Goal: Task Accomplishment & Management: Manage account settings

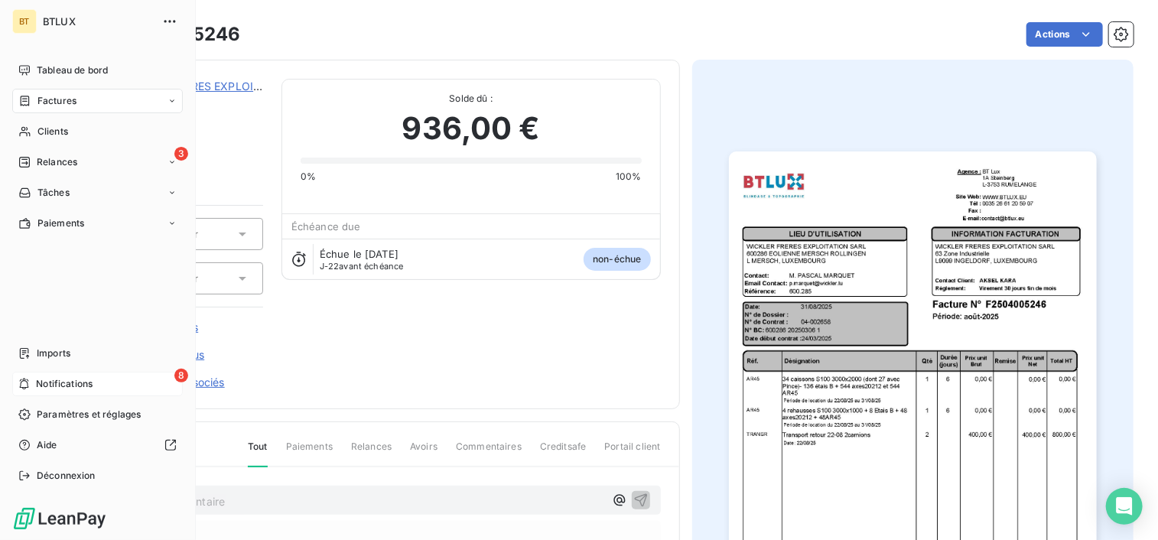
click at [36, 389] on span "Notifications" at bounding box center [64, 384] width 57 height 14
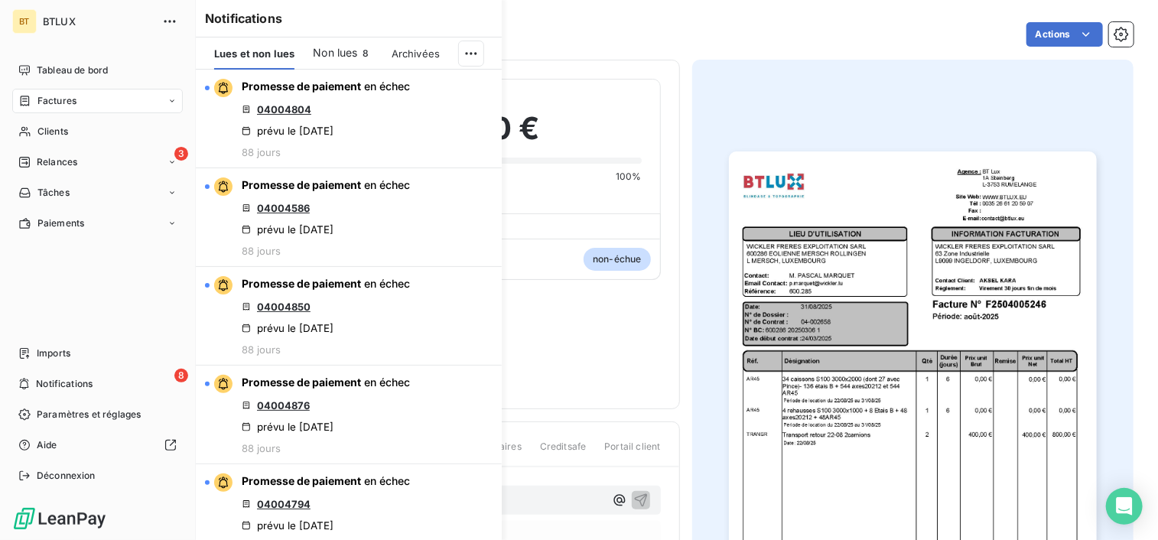
click at [57, 144] on nav "Tableau de bord Factures Clients 3 Relances Tâches Paiements" at bounding box center [97, 146] width 171 height 177
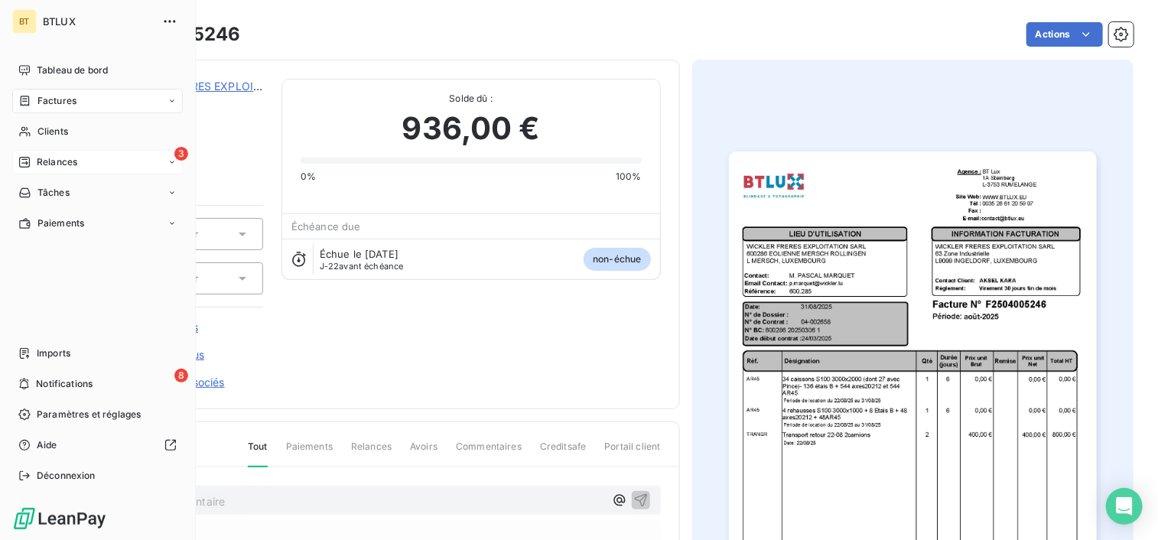
click at [64, 158] on span "Relances" at bounding box center [57, 162] width 41 height 14
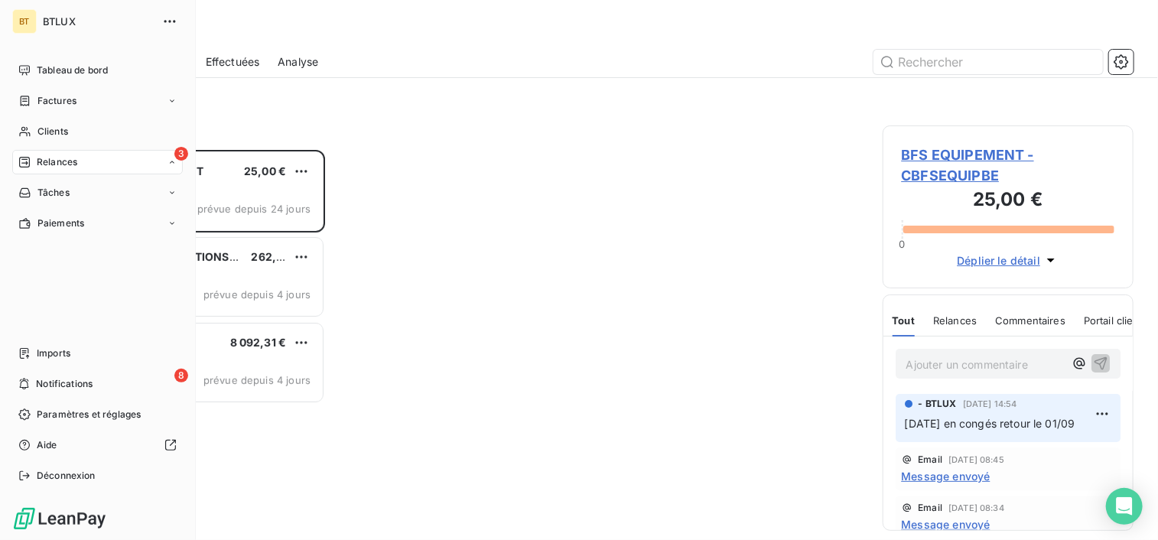
scroll to position [378, 239]
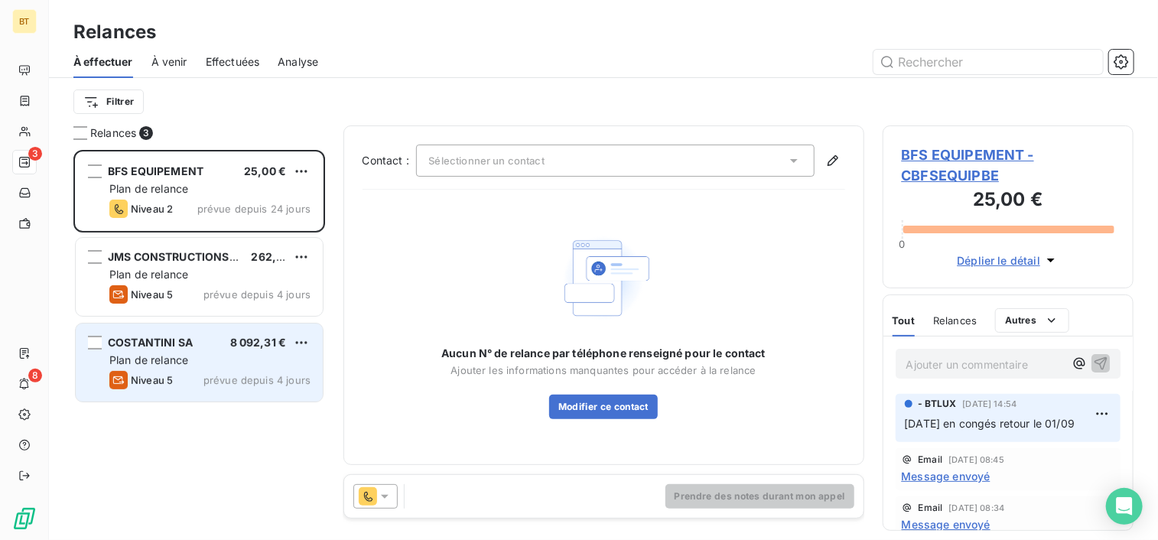
click at [181, 367] on div "Plan de relance" at bounding box center [209, 360] width 201 height 15
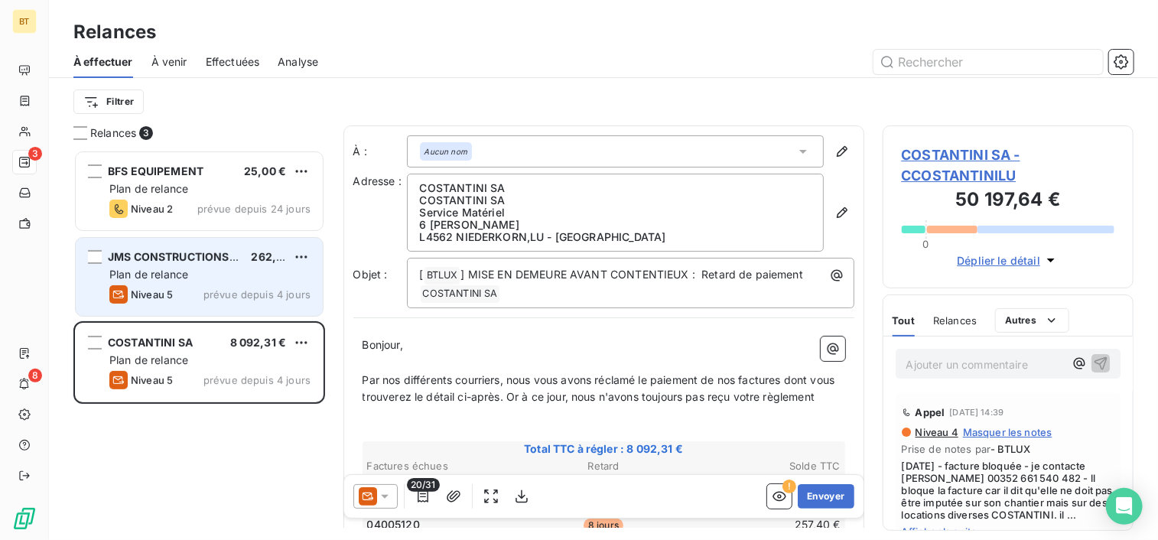
click at [145, 306] on div "JMS CONSTRUCTIONS SUCC SARL 262,08 € Plan de relance Niveau 5 prévue depuis 4 j…" at bounding box center [199, 277] width 247 height 78
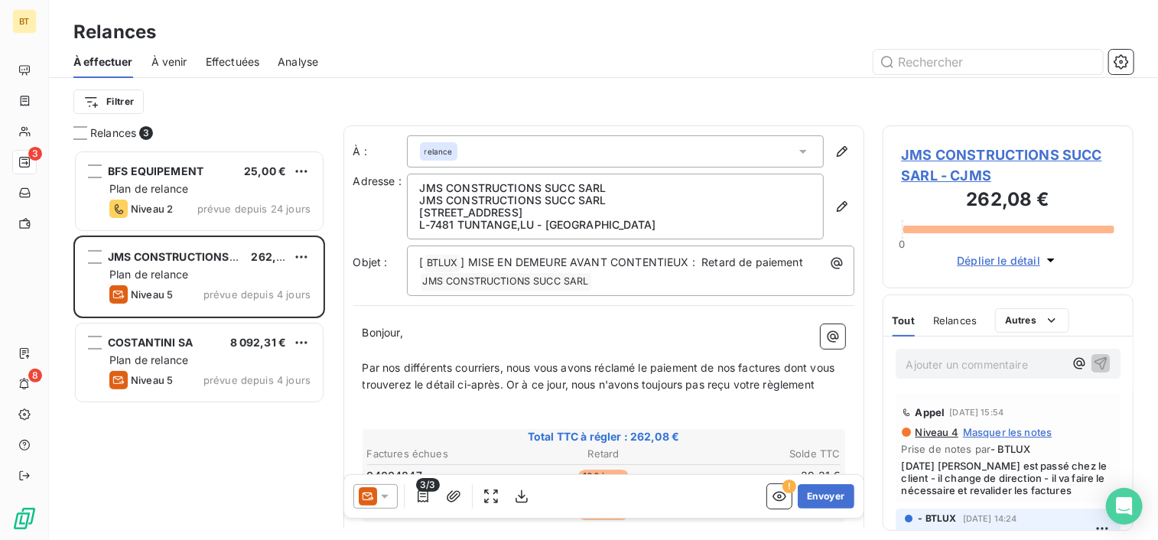
click at [1076, 155] on span "JMS CONSTRUCTIONS SUCC SARL - CJMS" at bounding box center [1008, 165] width 213 height 41
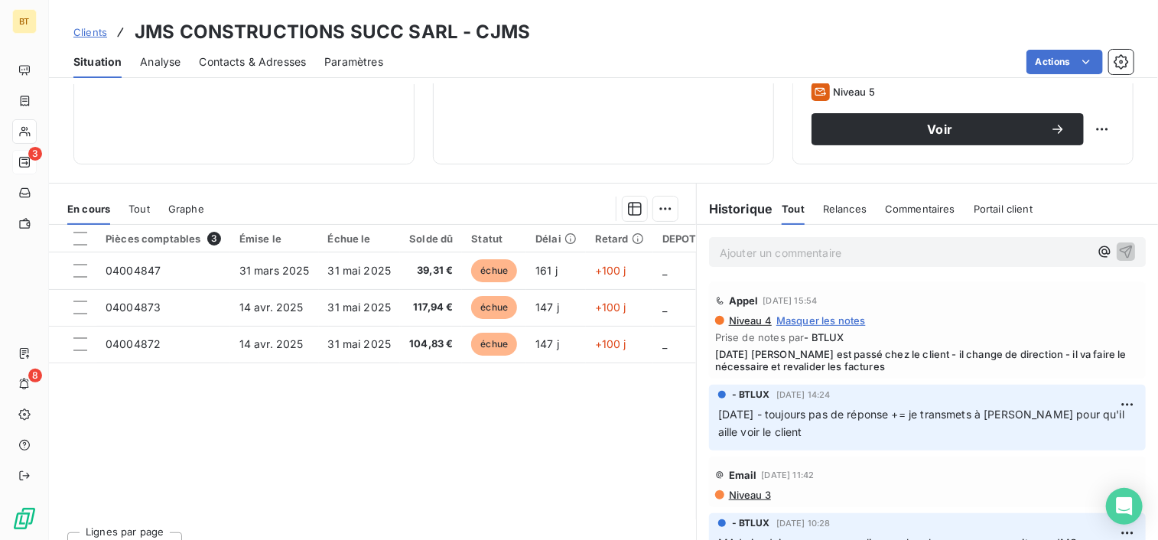
scroll to position [267, 0]
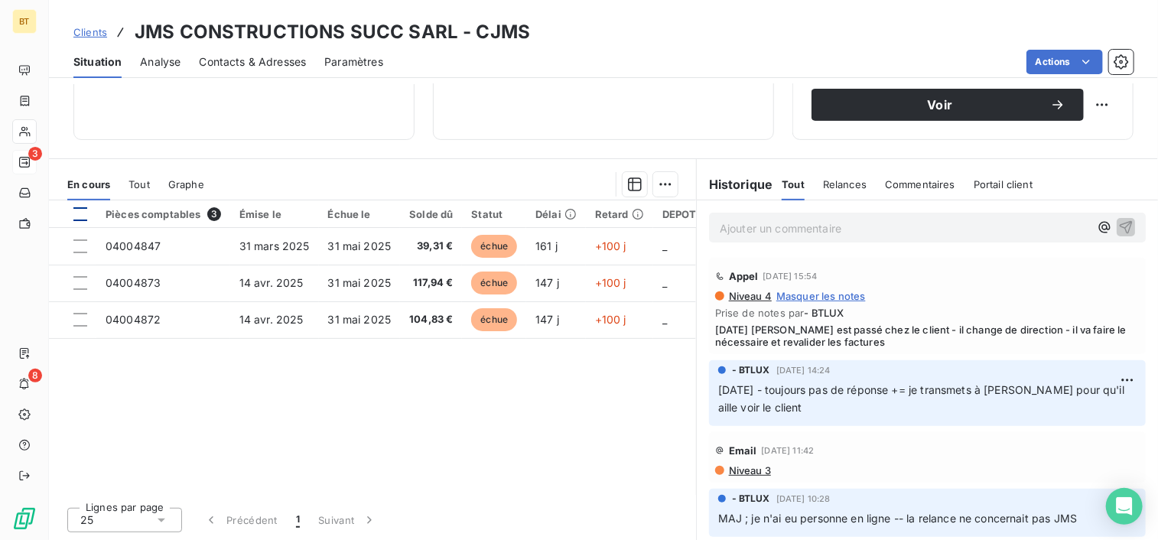
click at [84, 216] on div at bounding box center [80, 214] width 14 height 14
click at [643, 182] on div at bounding box center [450, 184] width 455 height 24
click at [650, 183] on html "BT 3 8 Clients JMS CONSTRUCTIONS SUCC SARL - CJMS Situation Analyse Contacts & …" at bounding box center [579, 270] width 1158 height 540
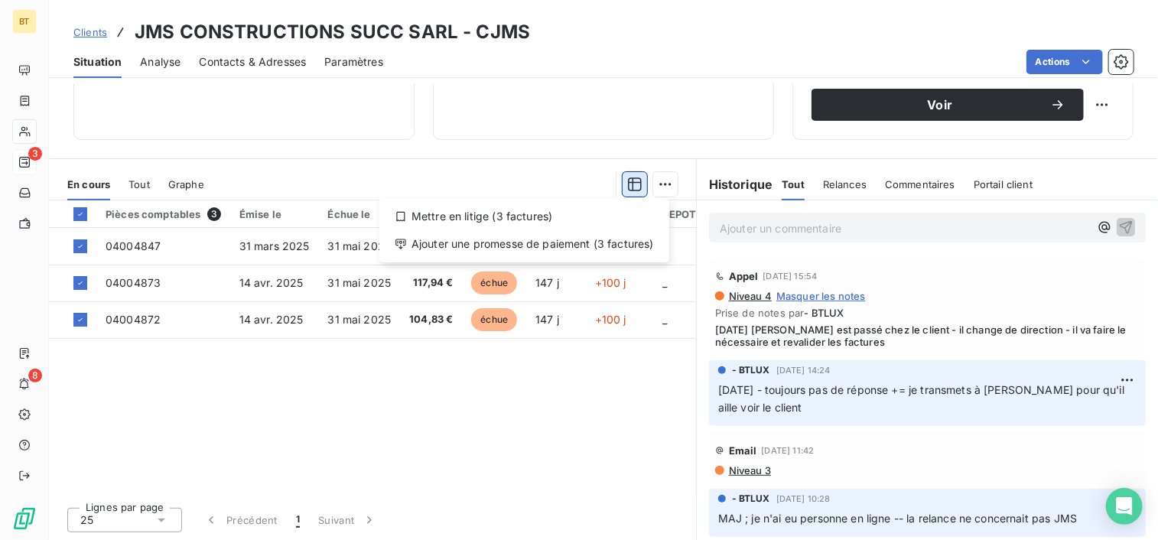
click at [630, 183] on html "BT 3 8 Clients JMS CONSTRUCTIONS SUCC SARL - CJMS Situation Analyse Contacts & …" at bounding box center [579, 270] width 1158 height 540
click at [630, 183] on icon "button" at bounding box center [634, 184] width 15 height 15
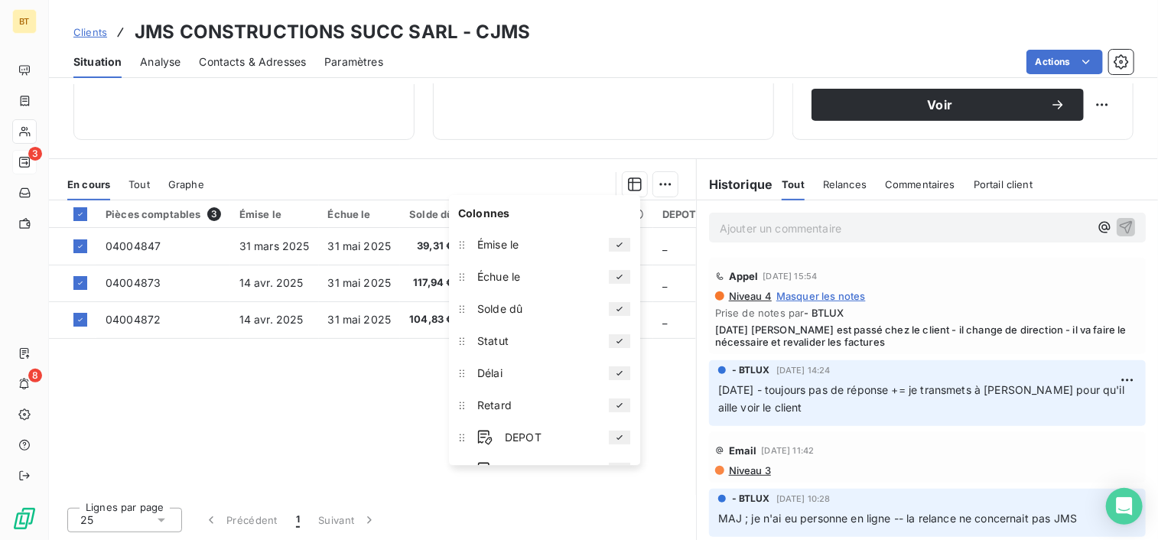
click at [423, 154] on div "Informations client Gestionnaires Aucun Propriétés Client commercial Encours cl…" at bounding box center [603, 312] width 1109 height 456
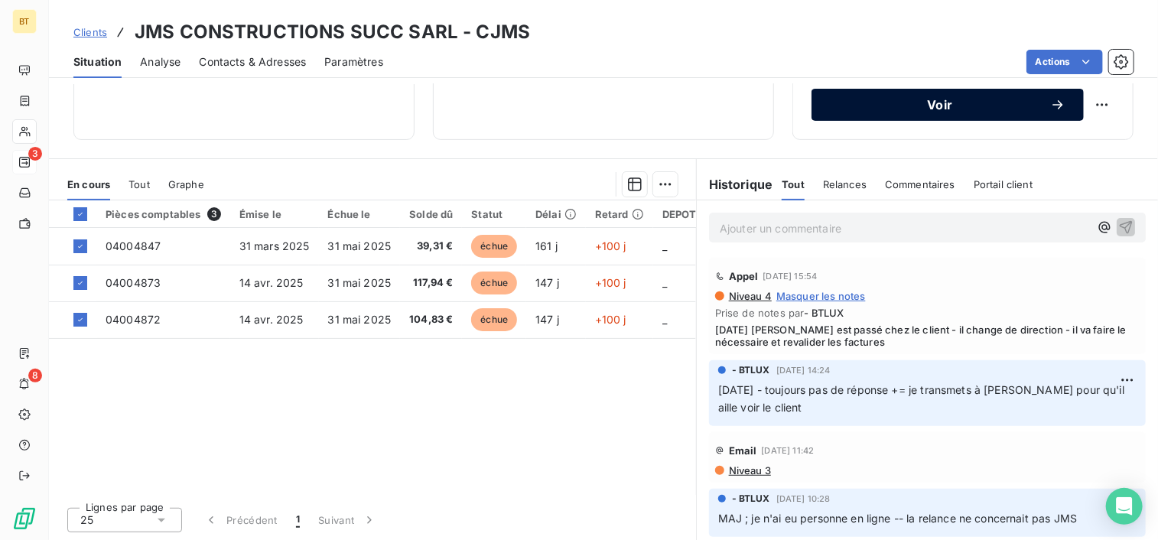
click at [919, 102] on span "Voir" at bounding box center [940, 105] width 220 height 12
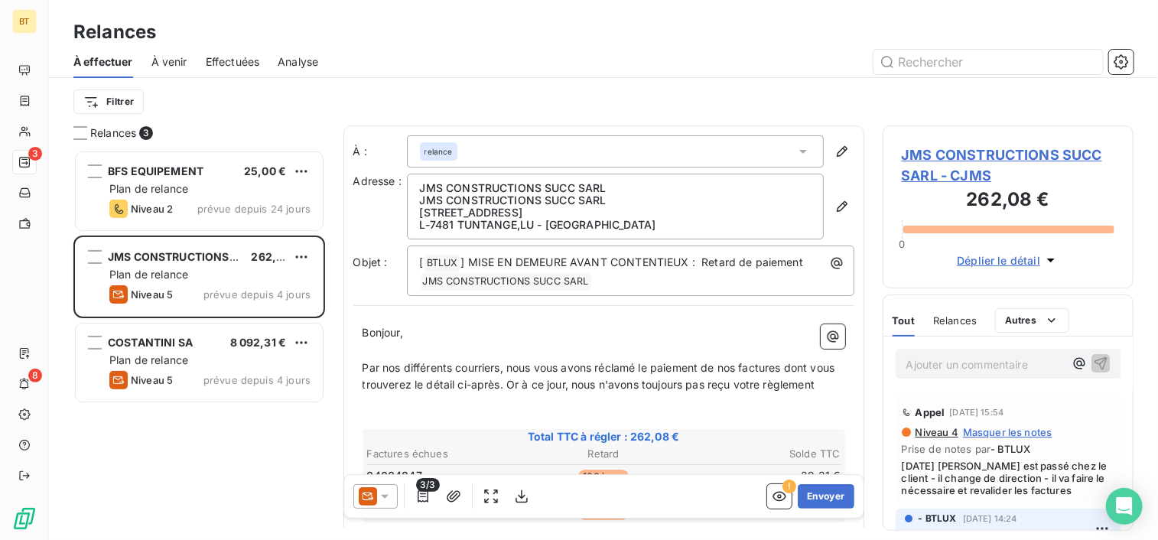
click at [976, 131] on div "JMS CONSTRUCTIONS SUCC SARL - CJMS 262,08 € 0 Déplier le détail" at bounding box center [1009, 206] width 252 height 163
click at [972, 158] on span "JMS CONSTRUCTIONS SUCC SARL - CJMS" at bounding box center [1008, 165] width 213 height 41
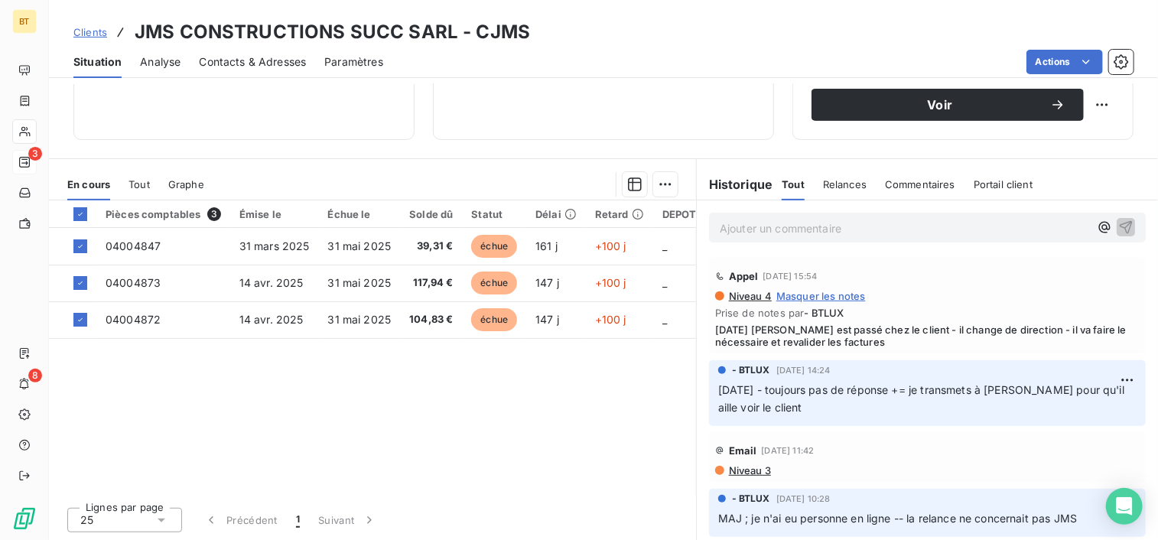
scroll to position [267, 0]
